Goal: Task Accomplishment & Management: Manage account settings

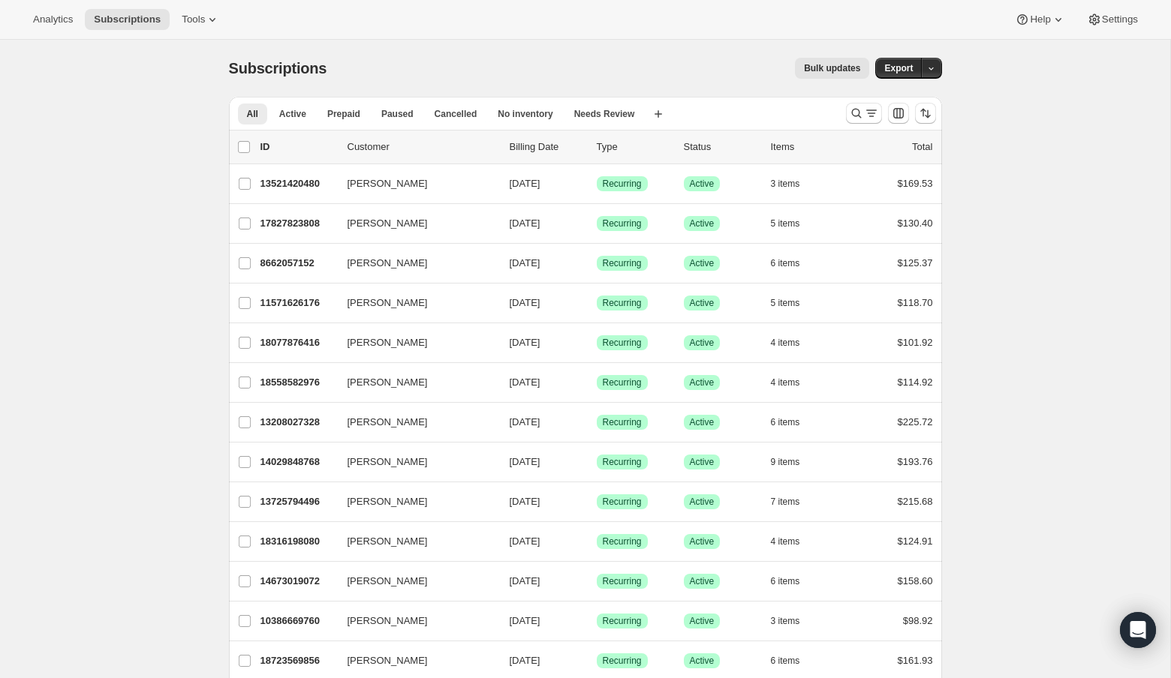
click at [385, 53] on div "Subscriptions. This page is ready Subscriptions Bulk updates More actions Bulk …" at bounding box center [585, 68] width 713 height 57
click at [141, 11] on button "Subscriptions" at bounding box center [127, 19] width 85 height 21
click at [143, 18] on span "Subscriptions" at bounding box center [127, 20] width 67 height 12
click at [506, 71] on div "Bulk updates" at bounding box center [606, 68] width 525 height 21
click at [858, 115] on icon "Search and filter results" at bounding box center [856, 114] width 10 height 10
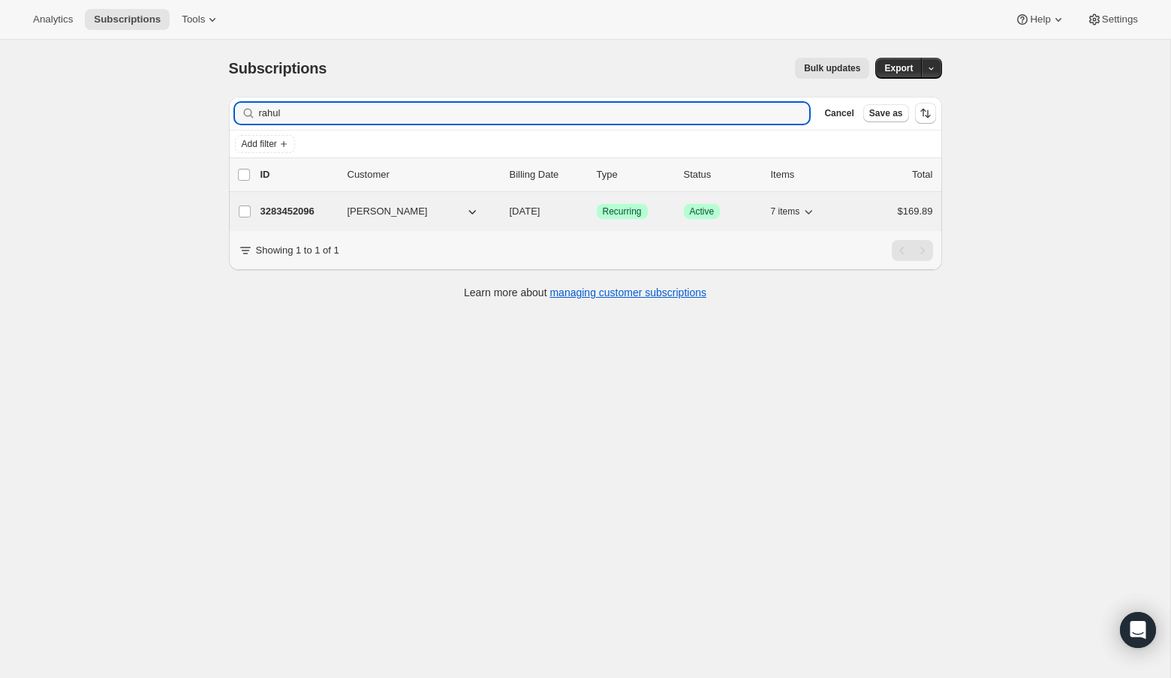
type input "rahul"
click at [405, 205] on span "[PERSON_NAME]" at bounding box center [387, 211] width 80 height 15
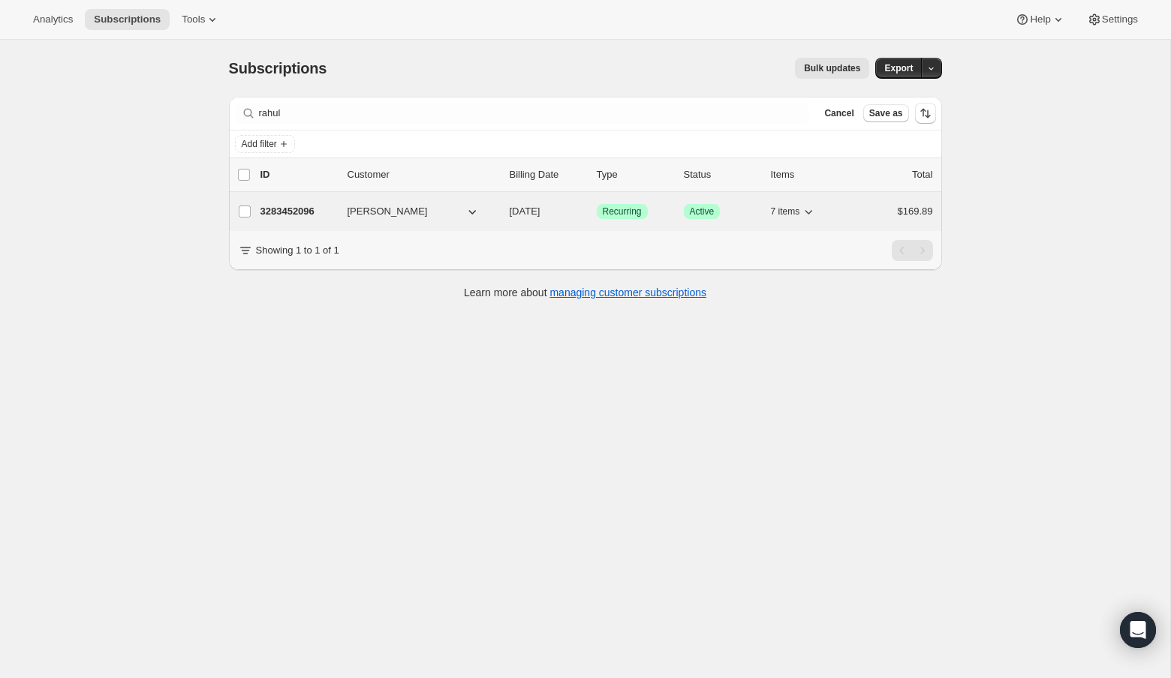
click at [360, 212] on span "[PERSON_NAME]" at bounding box center [387, 211] width 80 height 15
click at [302, 208] on p "3283452096" at bounding box center [297, 211] width 75 height 15
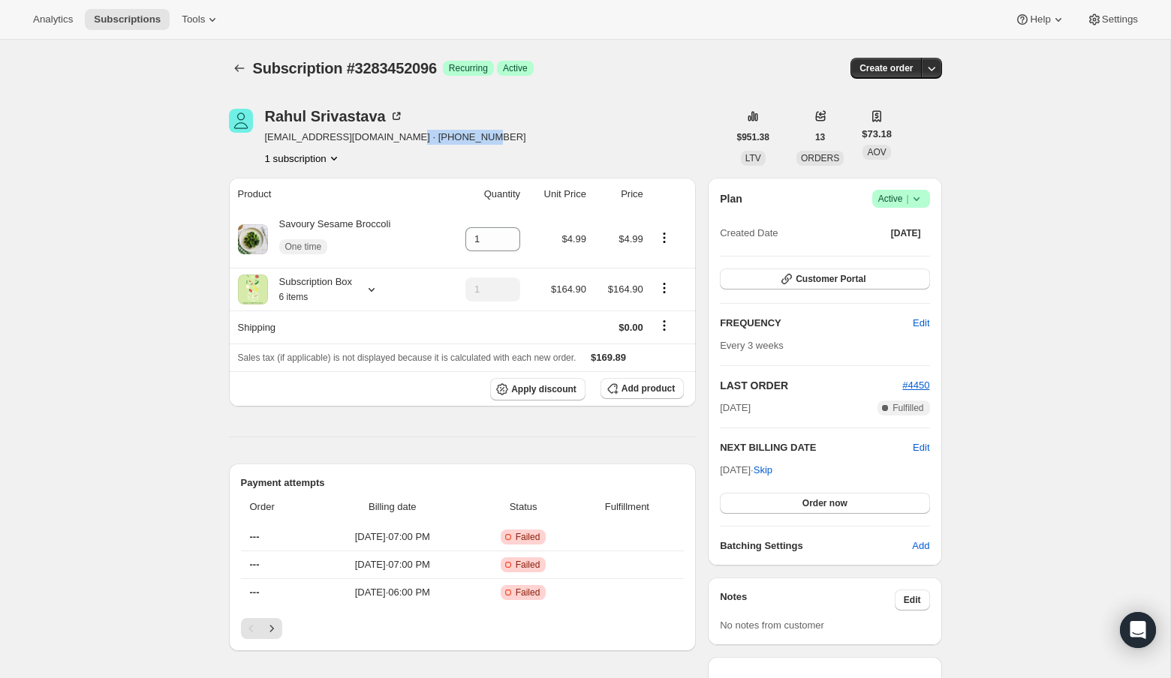
drag, startPoint x: 399, startPoint y: 134, endPoint x: 526, endPoint y: 140, distance: 127.7
click at [526, 140] on div "[PERSON_NAME] [EMAIL_ADDRESS][DOMAIN_NAME] · [PHONE_NUMBER] 1 subscription" at bounding box center [478, 137] width 499 height 57
click at [525, 139] on div "[PERSON_NAME] [EMAIL_ADDRESS][DOMAIN_NAME] · [PHONE_NUMBER] 1 subscription" at bounding box center [478, 137] width 499 height 57
click at [865, 278] on span "Customer Portal" at bounding box center [831, 279] width 70 height 12
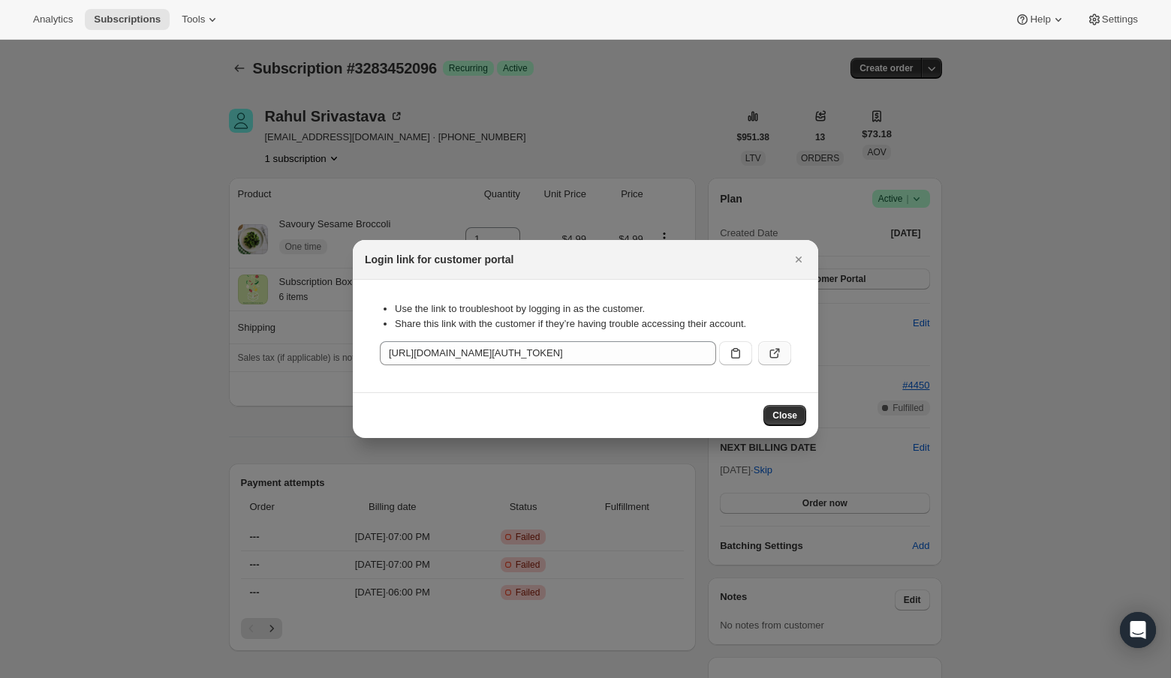
click at [772, 353] on icon ":rcd:" at bounding box center [774, 353] width 15 height 15
click at [779, 354] on icon ":rcd:" at bounding box center [774, 353] width 15 height 15
click at [800, 263] on icon "Close" at bounding box center [798, 259] width 15 height 15
